Goal: Information Seeking & Learning: Find specific fact

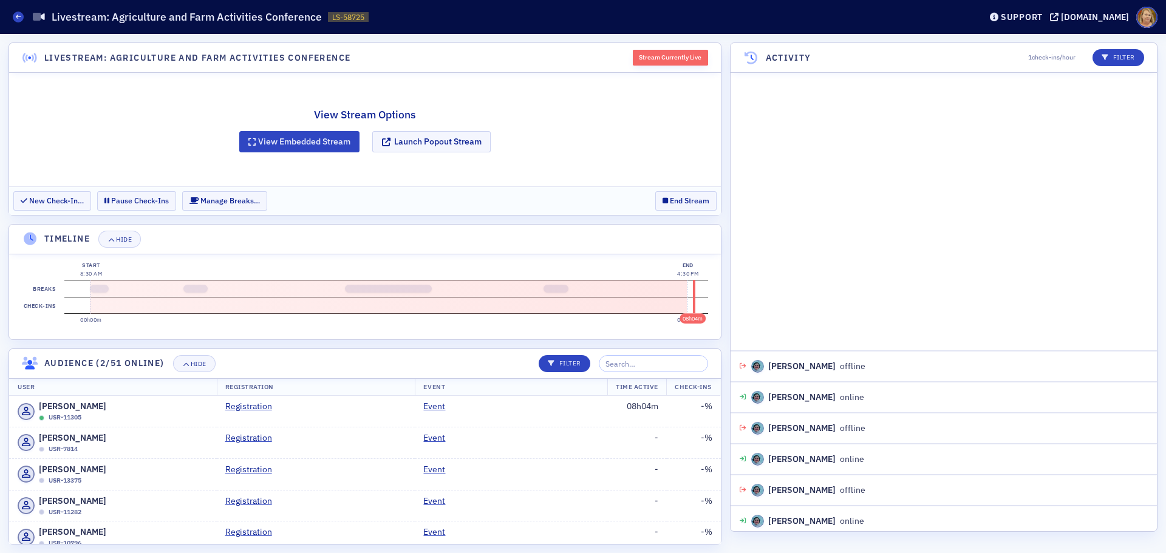
scroll to position [904, 0]
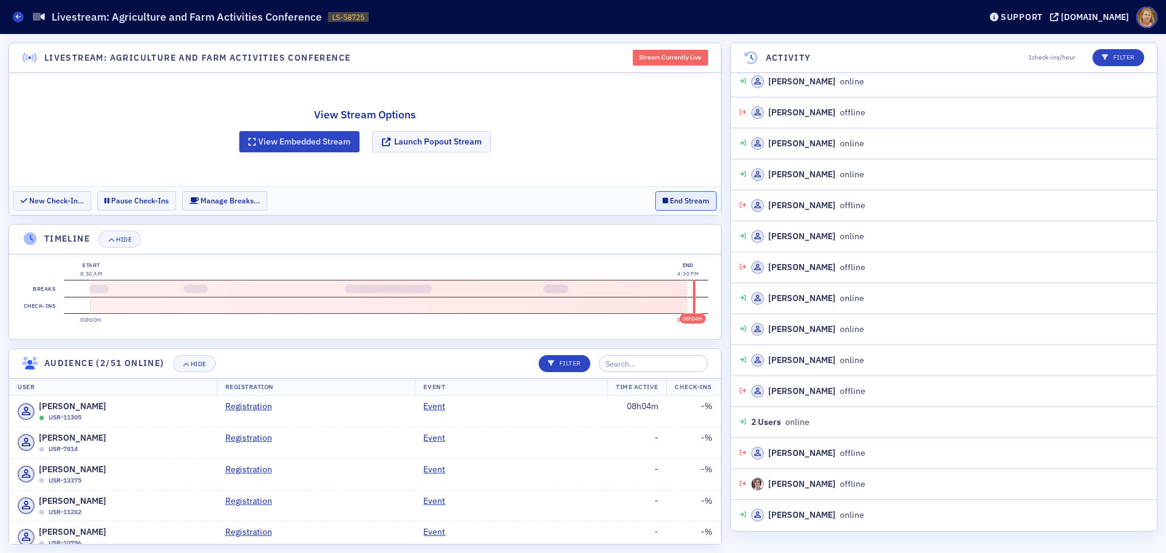
click at [672, 202] on button "End Stream" at bounding box center [685, 200] width 61 height 19
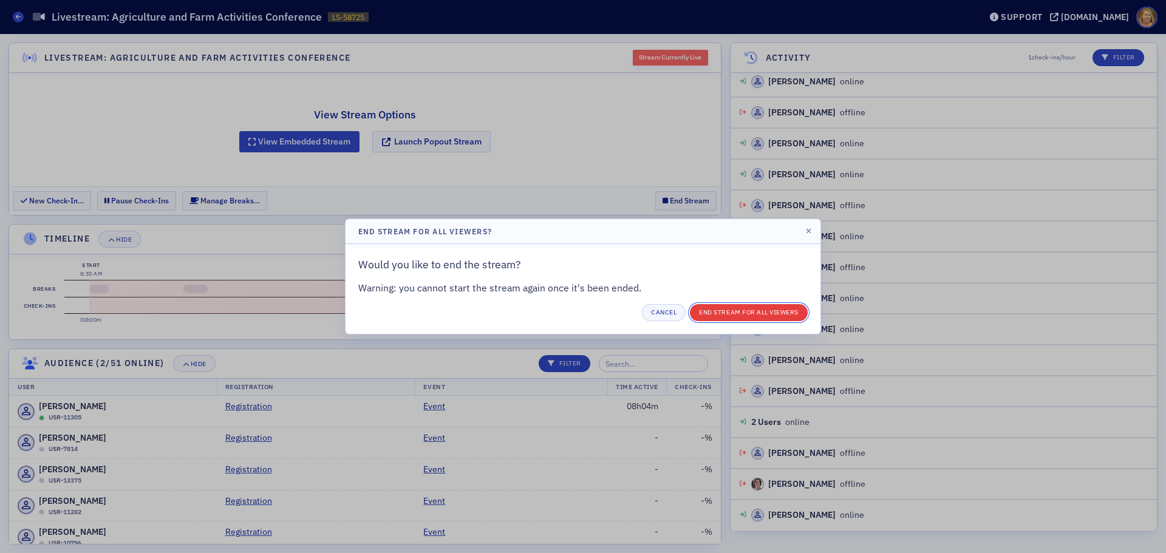
click at [733, 312] on button "End Stream for all Viewers" at bounding box center [749, 312] width 118 height 17
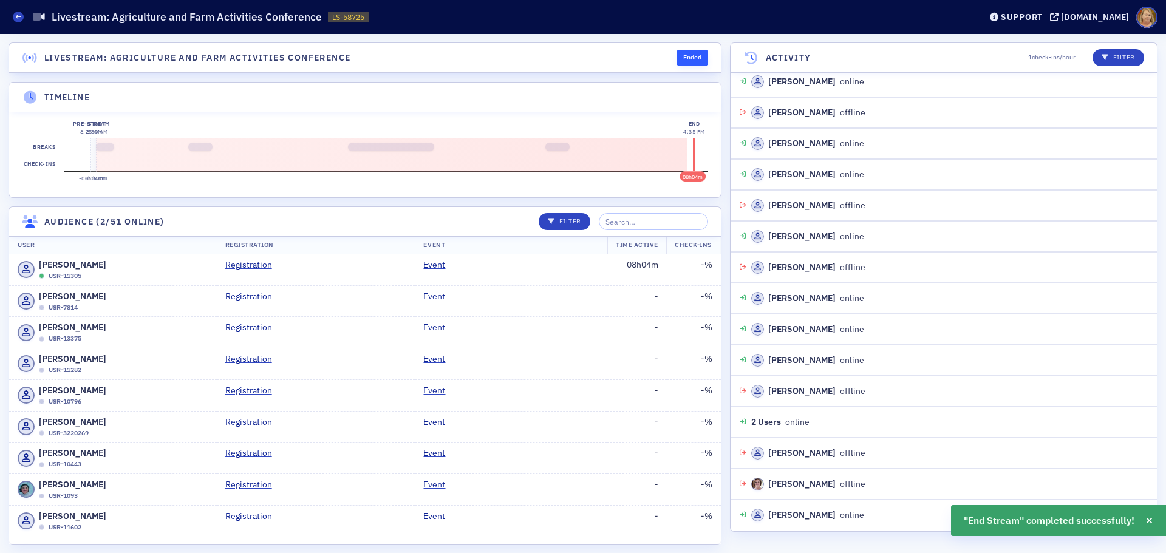
scroll to position [935, 0]
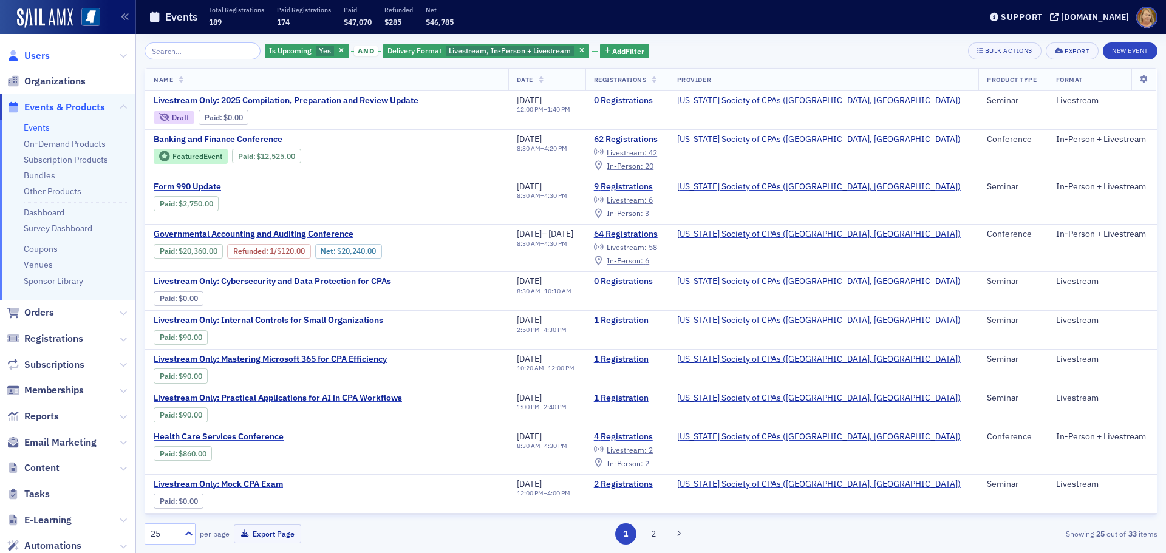
click at [33, 53] on span "Users" at bounding box center [37, 55] width 26 height 13
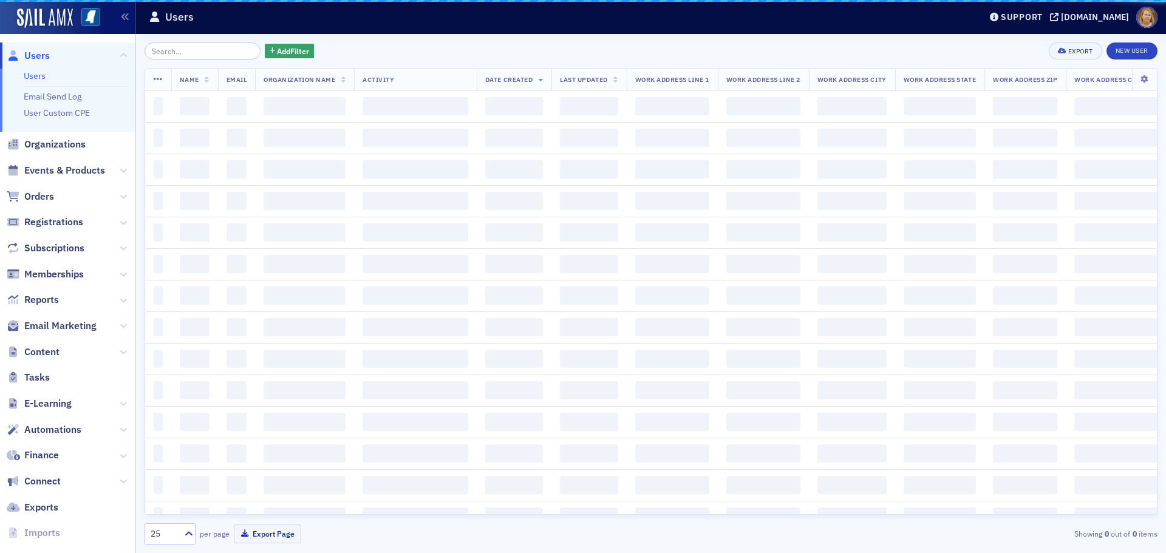
click at [162, 50] on input "search" at bounding box center [203, 51] width 116 height 17
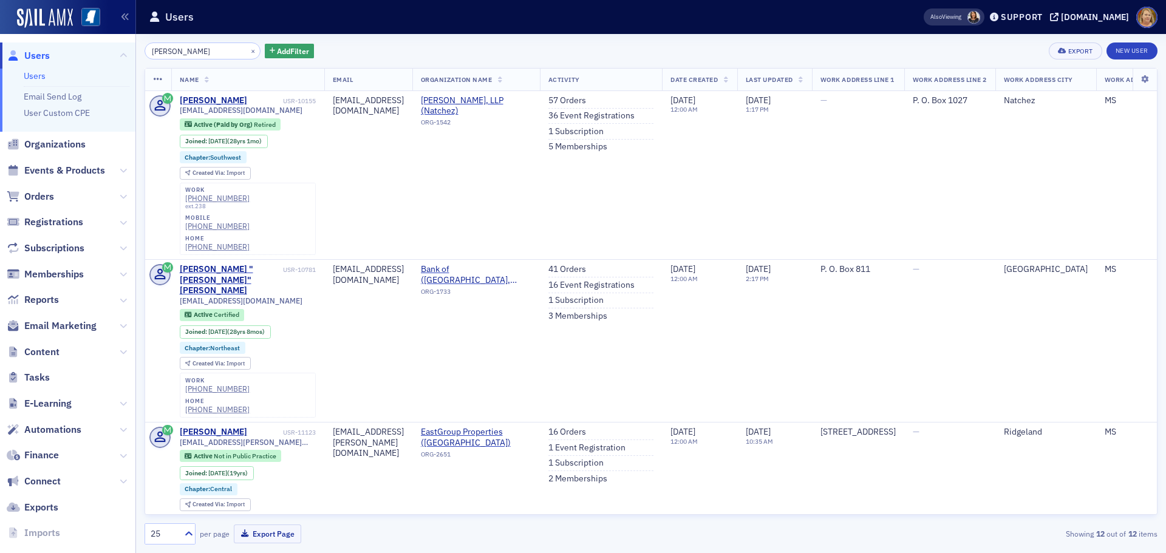
type input "Nancey Kennedy"
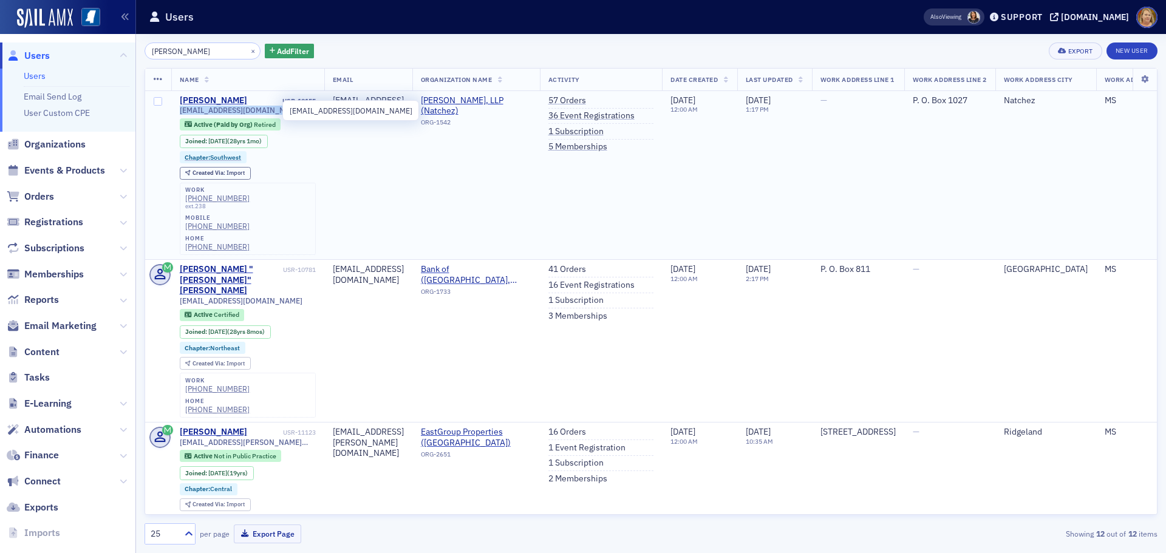
drag, startPoint x: 290, startPoint y: 111, endPoint x: 179, endPoint y: 107, distance: 111.2
click at [179, 107] on td "Nancy Kennedy USR-10155 nkennedy@silassimmons.com Active (Paid by Org) Retired …" at bounding box center [247, 175] width 153 height 169
copy span "nkennedy@silassimmons.com"
